Goal: Browse casually

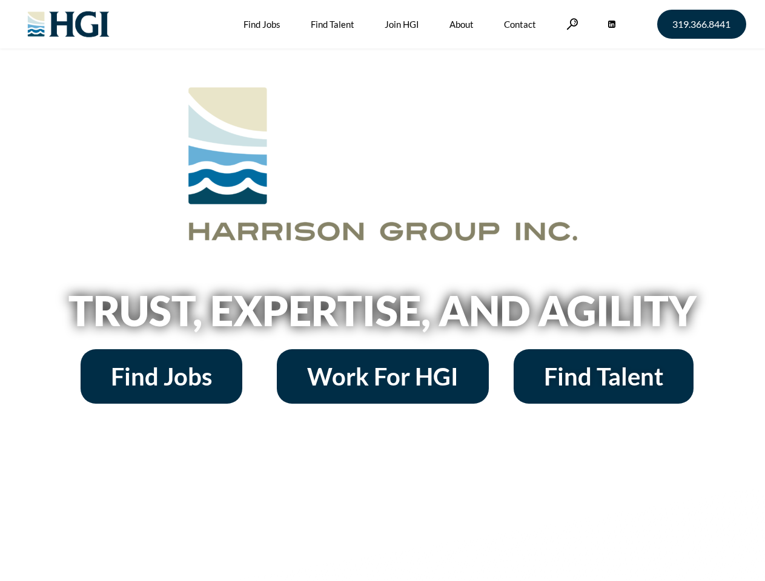
click at [382, 291] on h2 "Trust, Expertise, and Agility" at bounding box center [383, 310] width 690 height 41
click at [570, 24] on link at bounding box center [572, 24] width 12 height 12
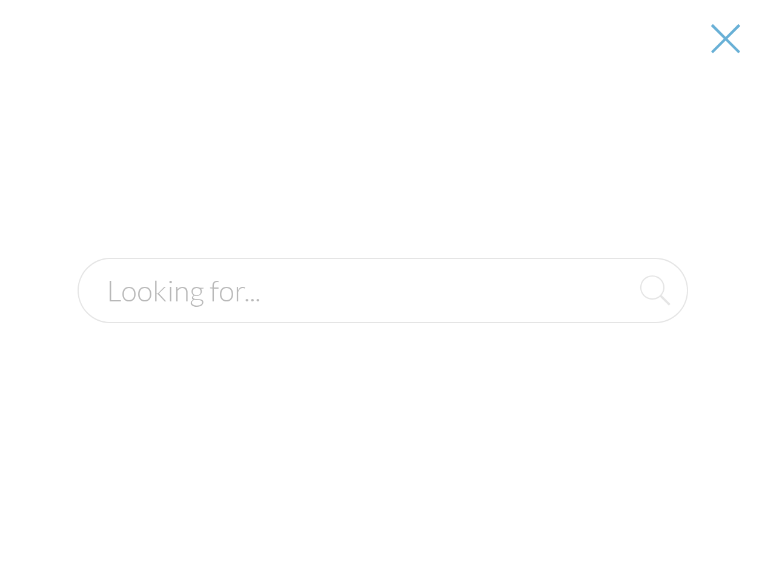
click at [382, 315] on h2 "Trust, Expertise, and Agility" at bounding box center [383, 310] width 690 height 41
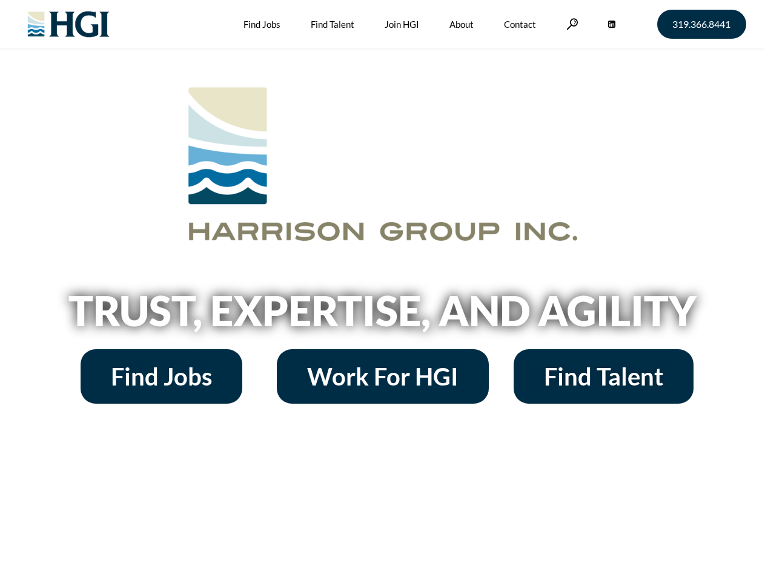
click at [382, 291] on h2 "Trust, Expertise, and Agility" at bounding box center [383, 310] width 690 height 41
click at [570, 24] on link at bounding box center [572, 24] width 12 height 12
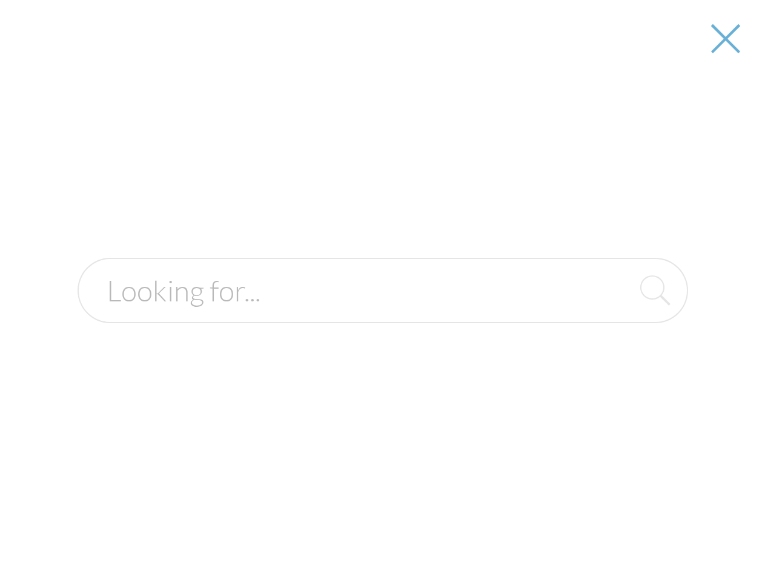
click at [382, 315] on div at bounding box center [382, 290] width 763 height 581
